Goal: Task Accomplishment & Management: Complete application form

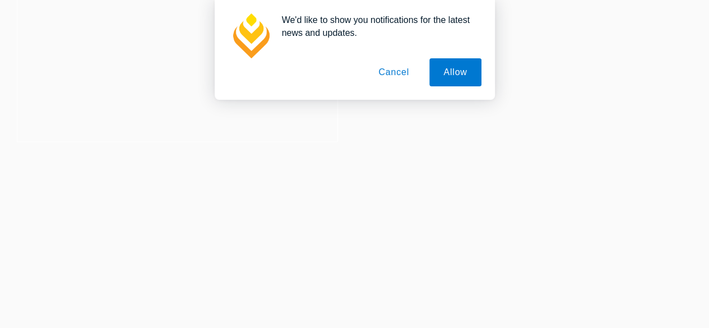
scroll to position [224, 0]
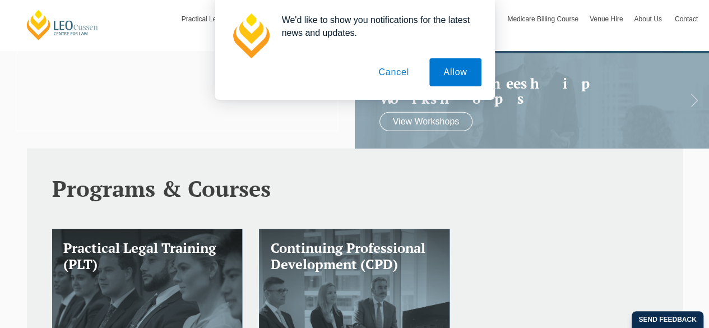
click at [386, 70] on button "Cancel" at bounding box center [393, 72] width 59 height 28
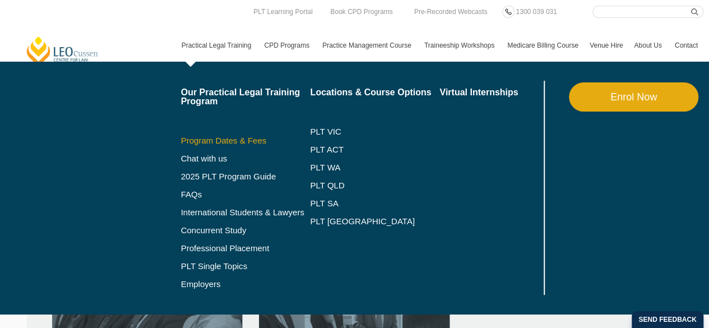
click at [229, 140] on link "Program Dates & Fees" at bounding box center [245, 140] width 129 height 9
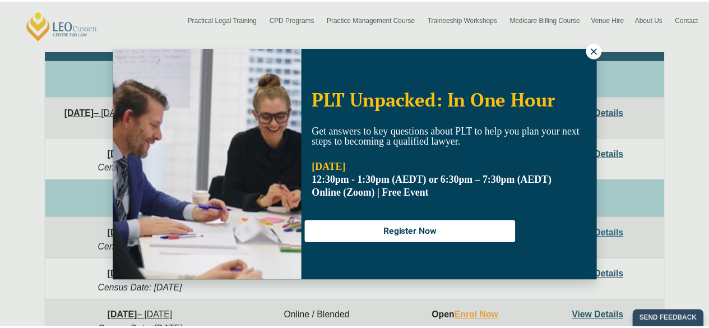
scroll to position [561, 0]
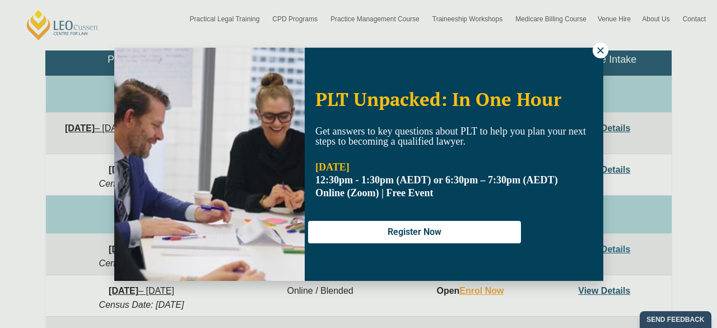
click at [602, 53] on icon at bounding box center [601, 50] width 10 height 10
